Goal: Book appointment/travel/reservation

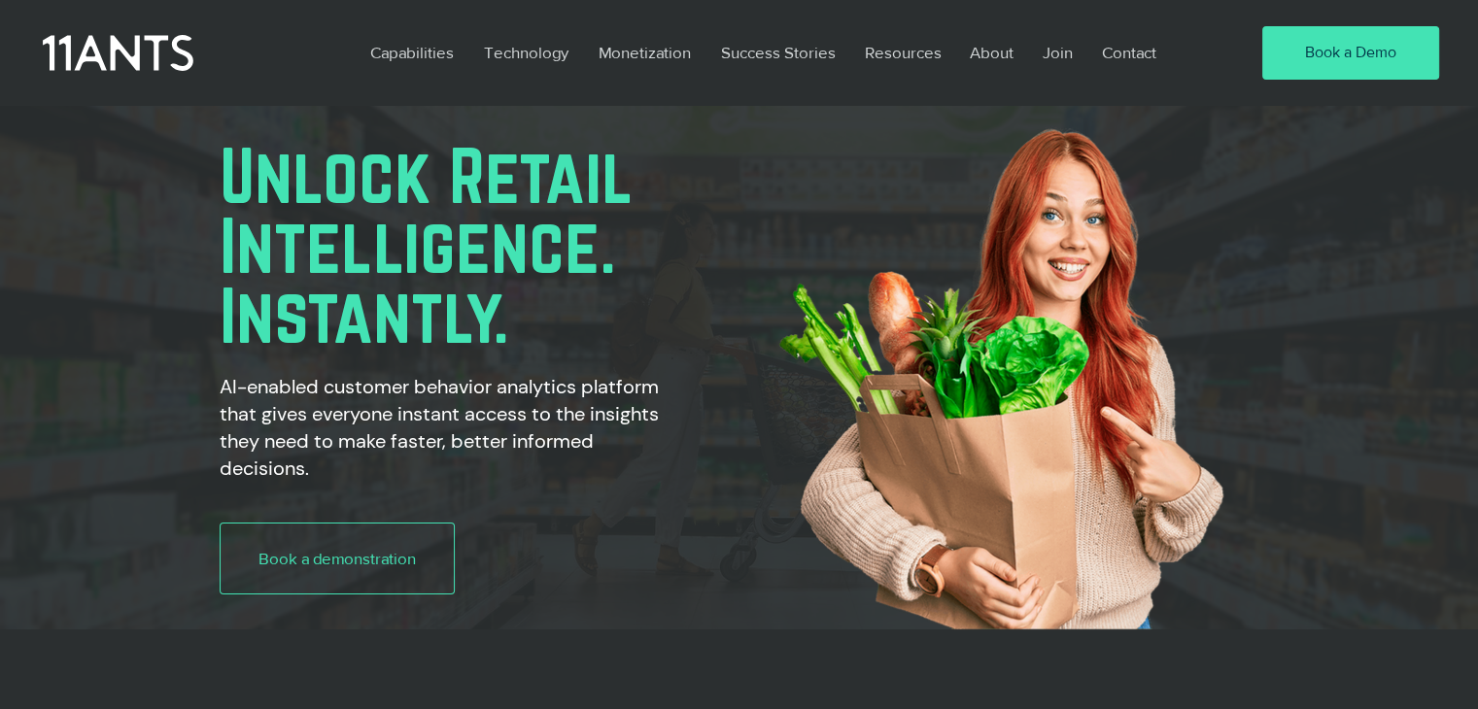
click at [129, 51] on icon at bounding box center [118, 53] width 151 height 44
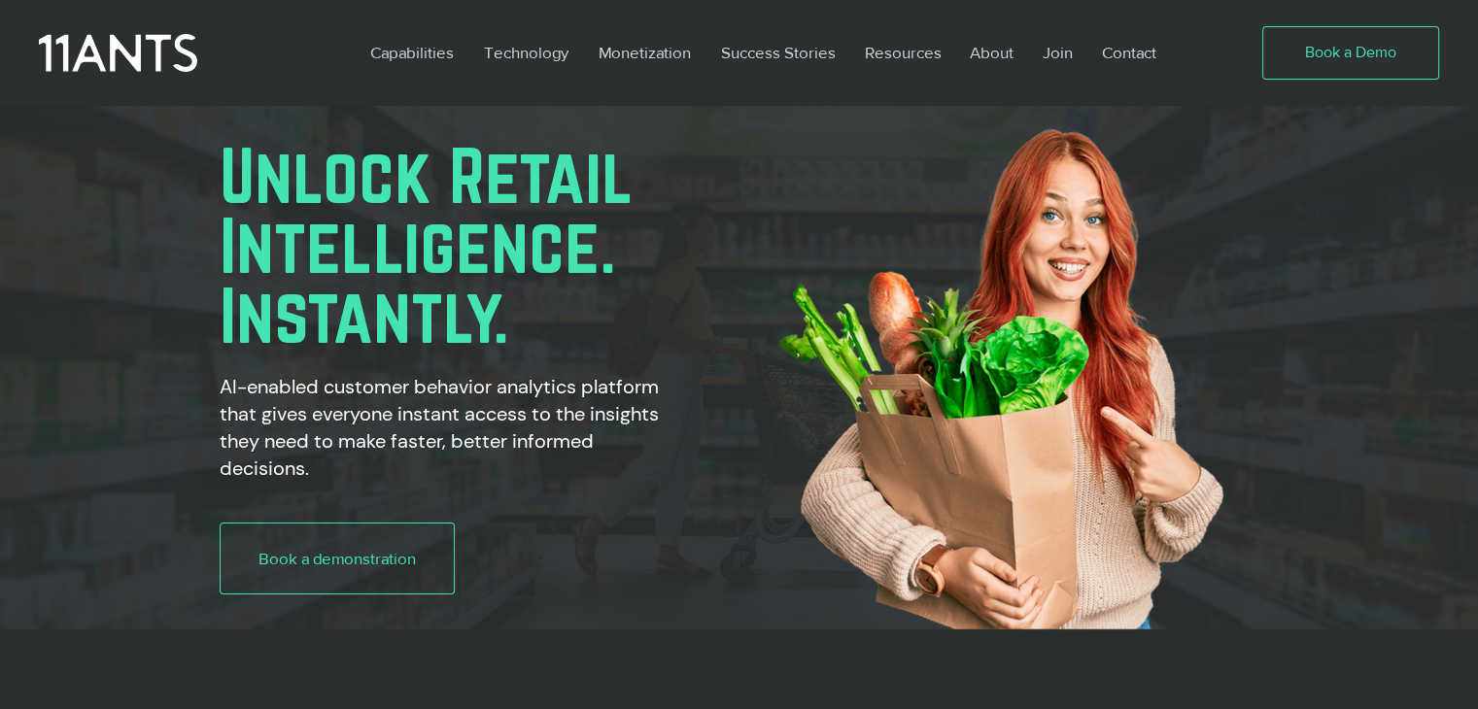
click at [1344, 60] on span "Book a Demo" at bounding box center [1350, 52] width 91 height 21
